Goal: Information Seeking & Learning: Find specific fact

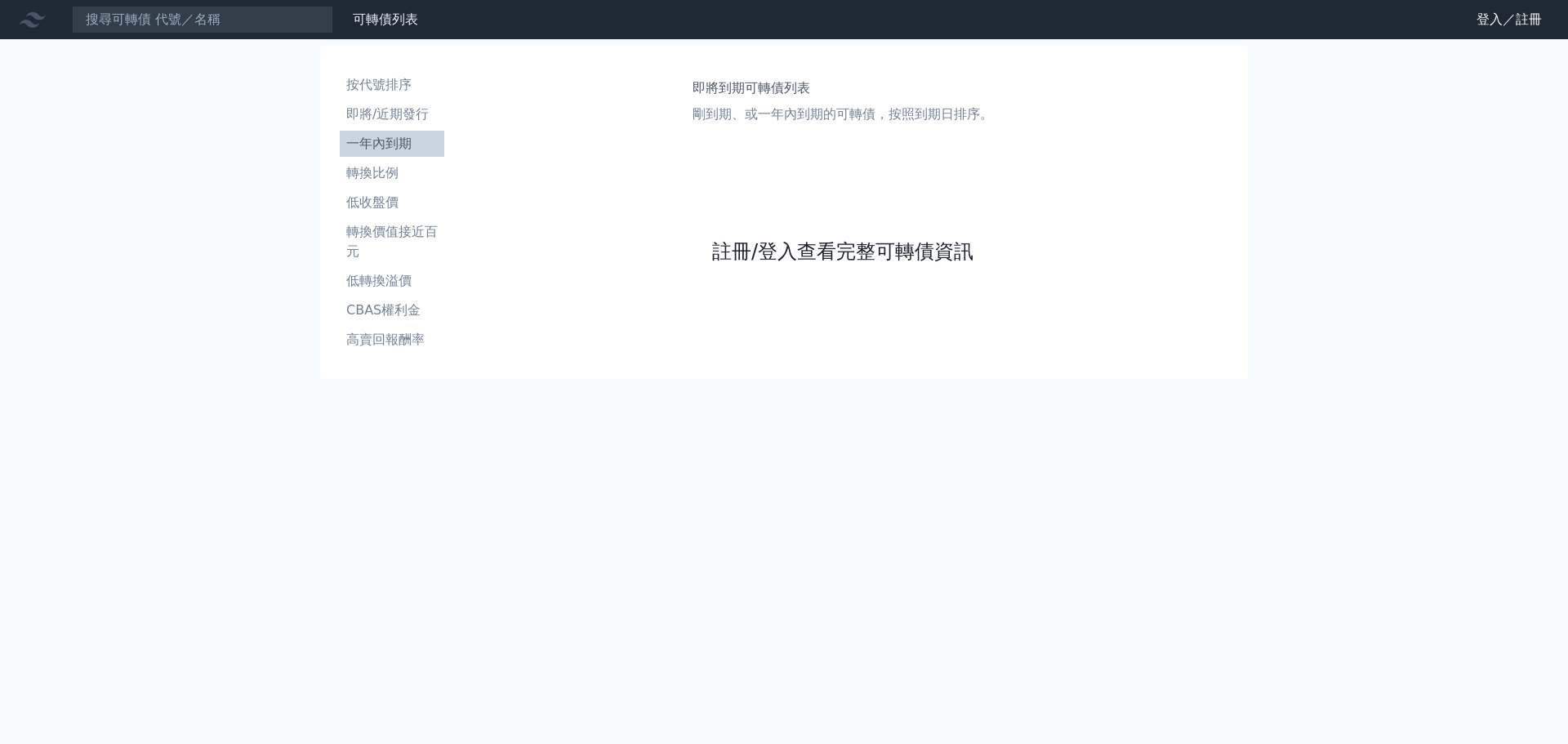
click at [789, 243] on link "註冊/登入查看完整可轉債資訊" at bounding box center [842, 252] width 261 height 26
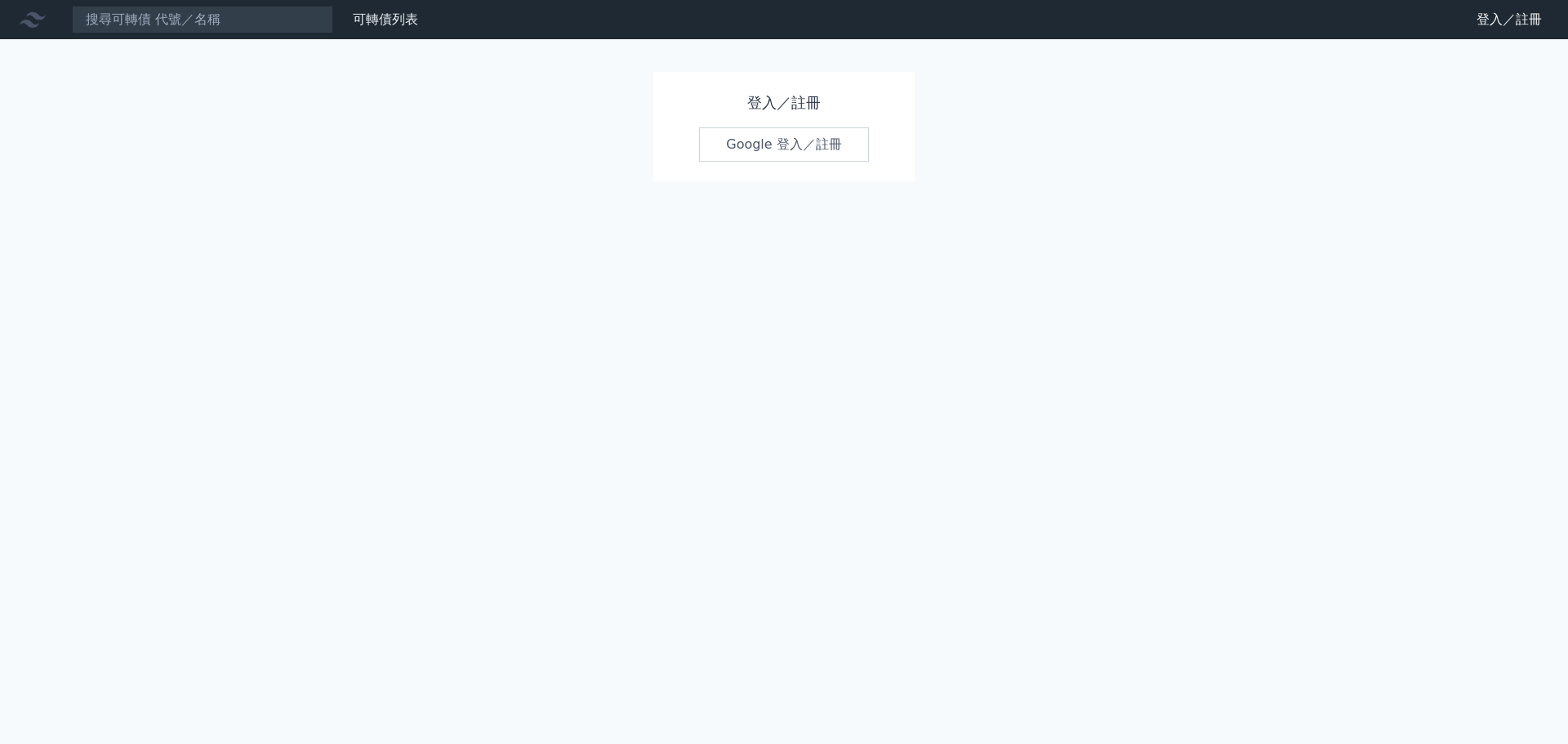
click at [784, 141] on link "Google 登入／註冊" at bounding box center [784, 145] width 170 height 34
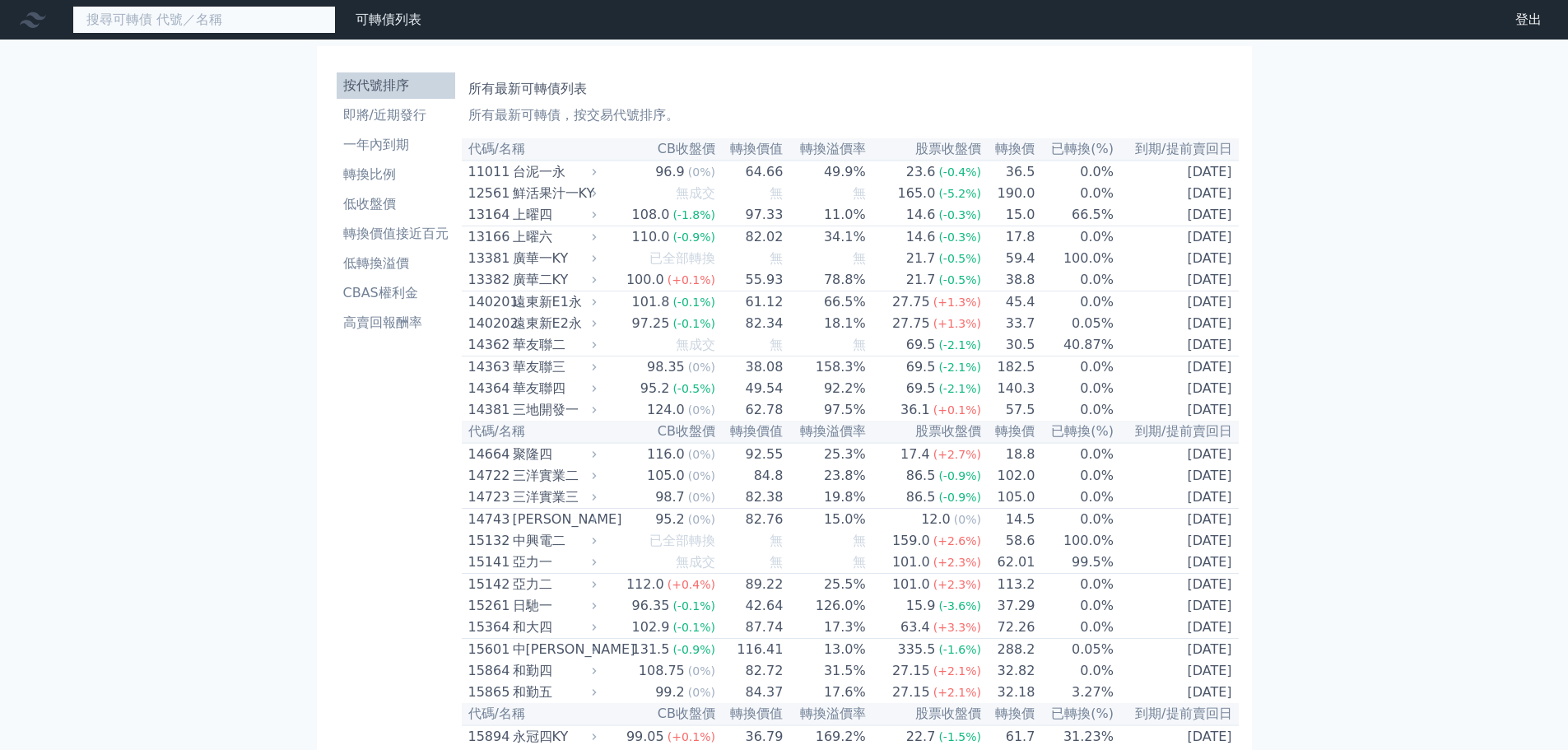
click at [212, 23] on input at bounding box center [203, 20] width 263 height 28
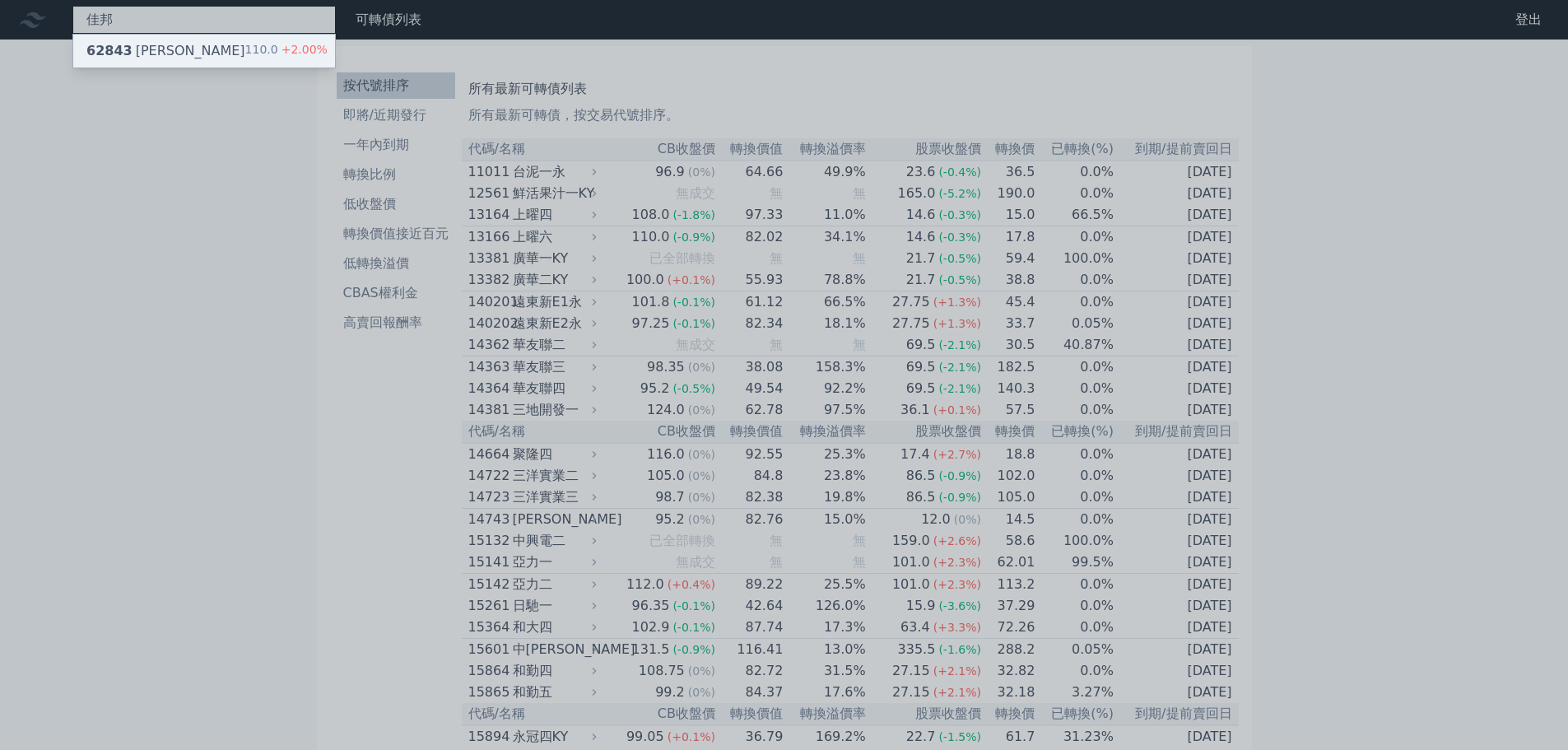
type input "佳邦"
click at [209, 48] on div "62843 佳邦三 110.0 +2.00%" at bounding box center [203, 51] width 261 height 33
